Goal: Task Accomplishment & Management: Complete application form

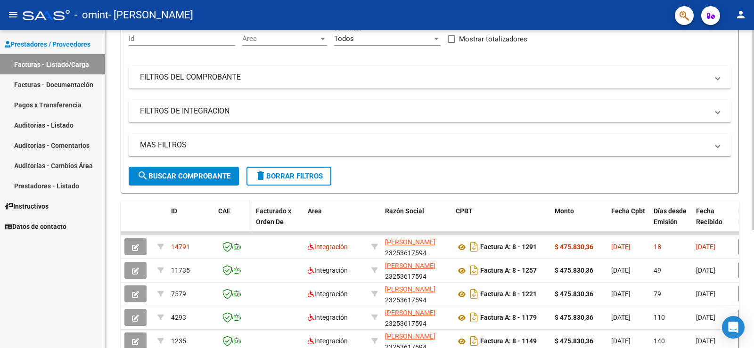
scroll to position [141, 0]
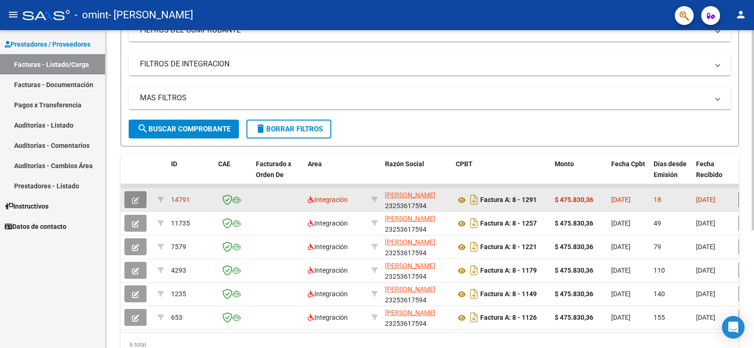
click at [136, 198] on icon "button" at bounding box center [135, 200] width 7 height 7
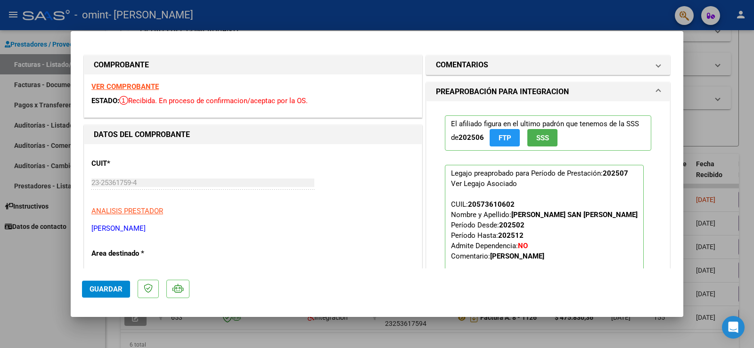
click at [440, 336] on div at bounding box center [377, 174] width 754 height 348
type input "$ 0,00"
